Goal: Task Accomplishment & Management: Manage account settings

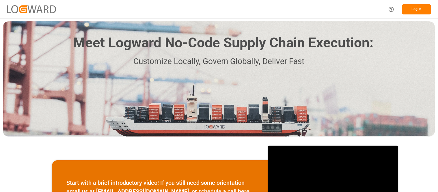
click at [413, 13] on button "Log In" at bounding box center [416, 9] width 29 height 10
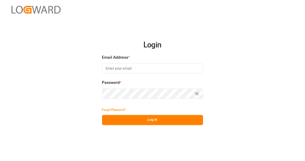
click at [115, 71] on input at bounding box center [152, 68] width 101 height 10
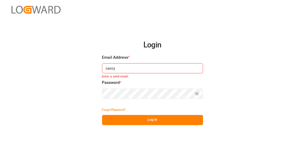
type input "[PERSON_NAME][EMAIL_ADDRESS][PERSON_NAME][DOMAIN_NAME]"
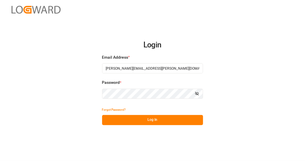
click at [165, 124] on button "Log In" at bounding box center [152, 120] width 101 height 10
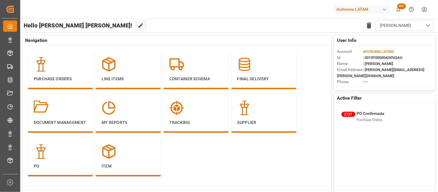
click at [378, 7] on div "Archroma LATAM" at bounding box center [361, 9] width 55 height 8
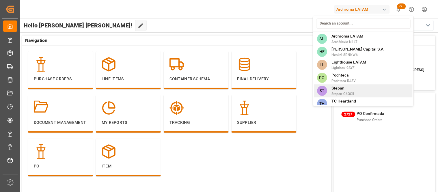
click at [353, 87] on span "Stepan" at bounding box center [343, 88] width 23 height 6
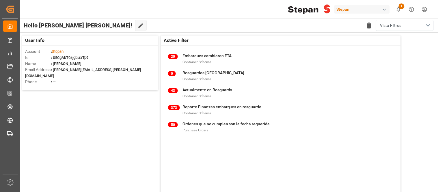
click at [372, 12] on div "Stepan" at bounding box center [361, 9] width 55 height 8
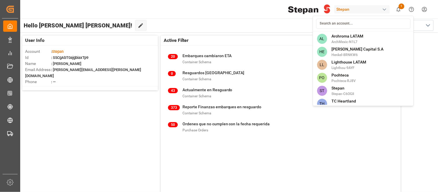
click at [372, 9] on html "Created by potrace 1.15, written by [PERSON_NAME] [DATE]-[DATE] Created by potr…" at bounding box center [219, 96] width 438 height 192
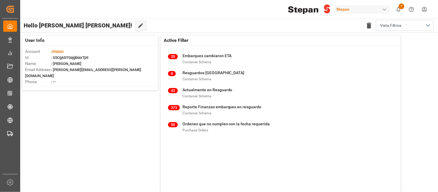
click at [384, 10] on div "button" at bounding box center [385, 10] width 6 height 6
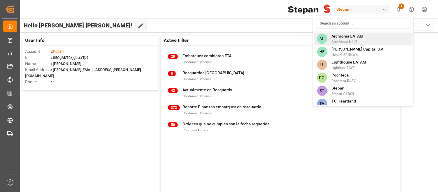
click at [351, 40] on span "ArchMexic-N1L7" at bounding box center [348, 41] width 32 height 5
